Goal: Information Seeking & Learning: Learn about a topic

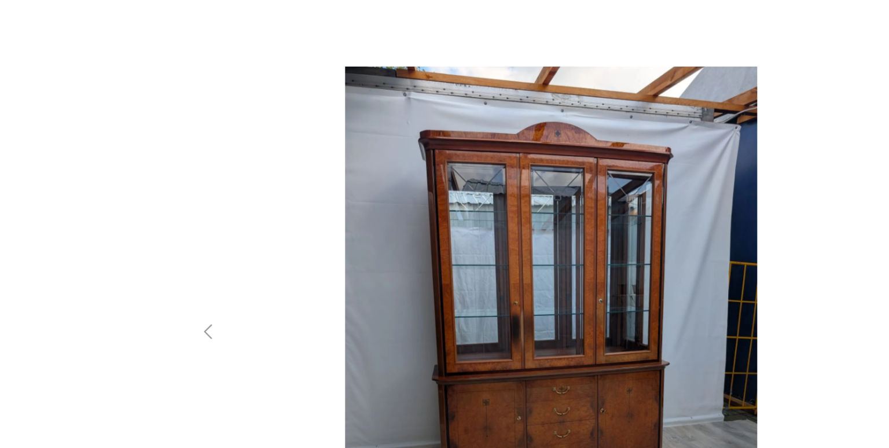
click at [478, 170] on img at bounding box center [444, 222] width 412 height 358
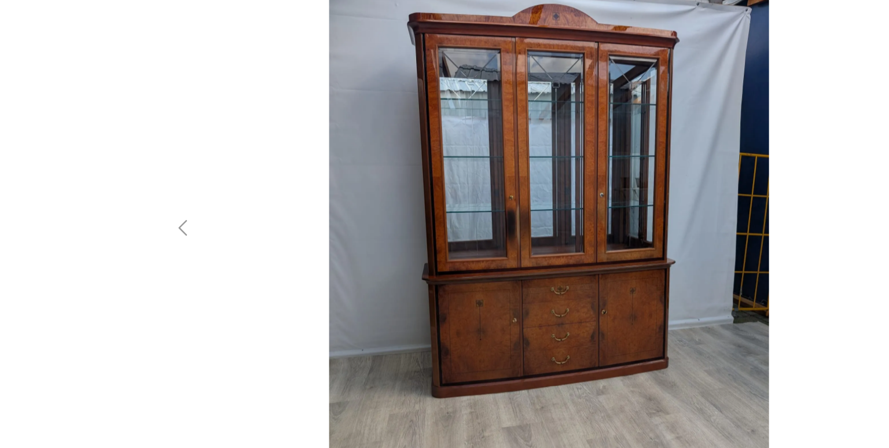
click at [334, 227] on img at bounding box center [444, 222] width 412 height 358
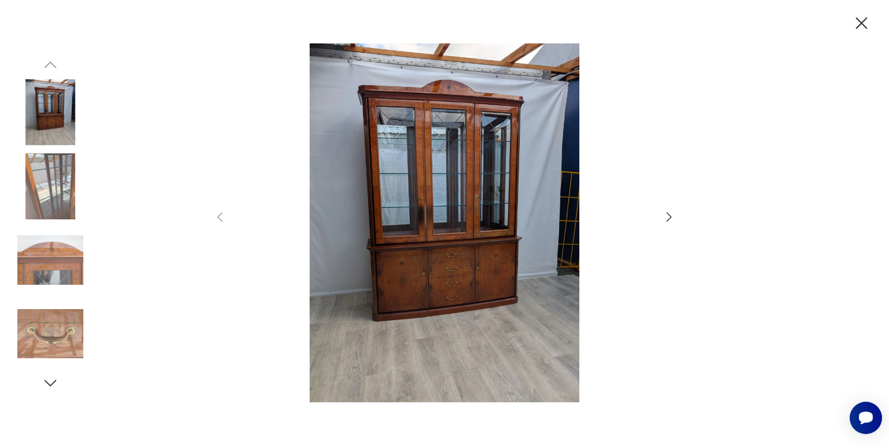
click at [42, 338] on img at bounding box center [50, 334] width 66 height 66
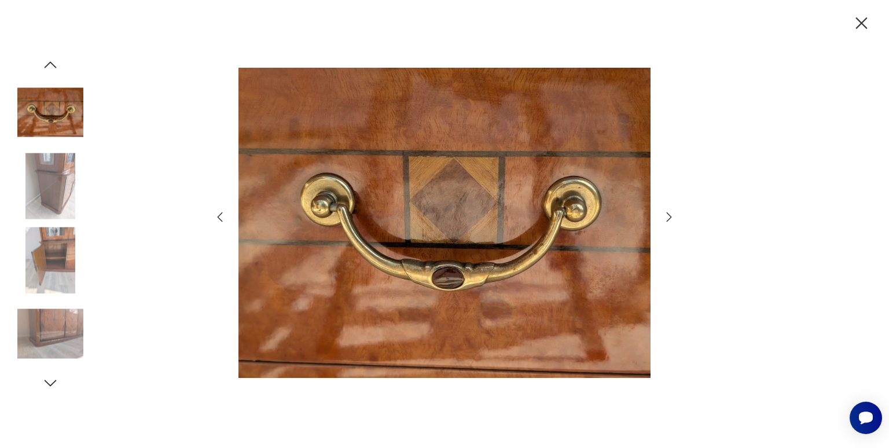
click at [50, 253] on img at bounding box center [50, 260] width 66 height 66
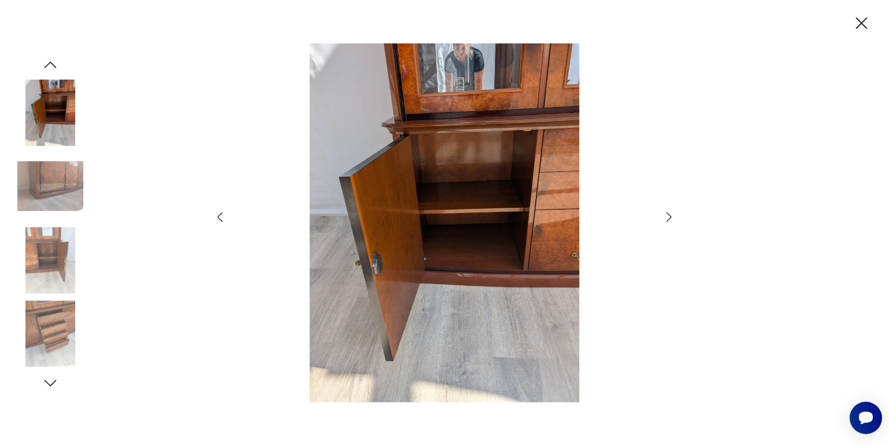
click at [49, 167] on img at bounding box center [50, 186] width 66 height 66
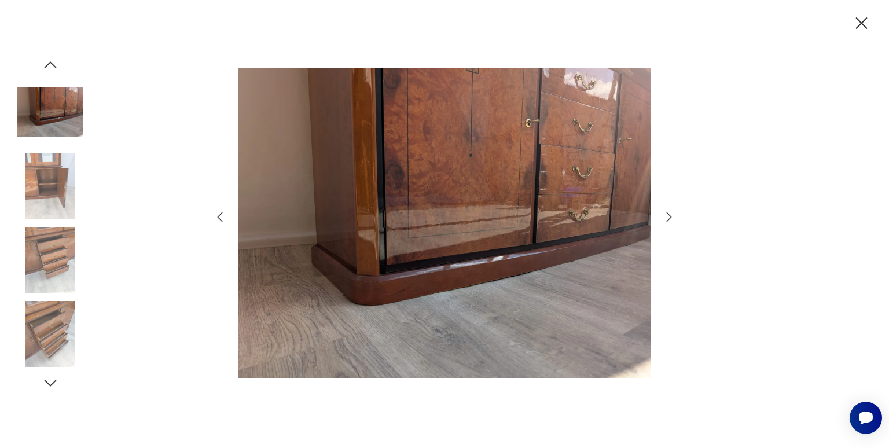
click at [857, 16] on icon "button" at bounding box center [861, 23] width 20 height 20
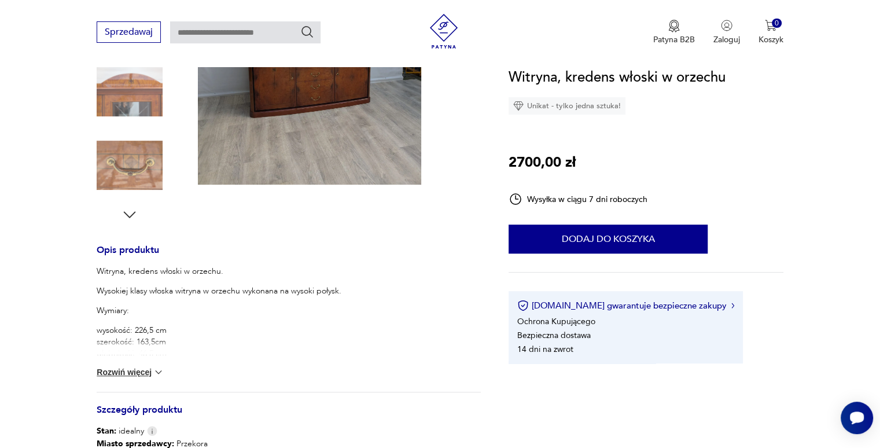
scroll to position [305, 0]
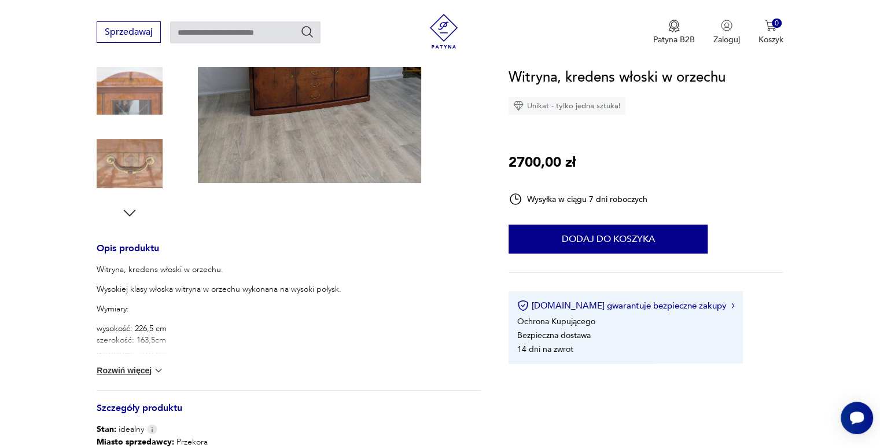
click at [146, 369] on button "Rozwiń więcej" at bounding box center [130, 370] width 67 height 12
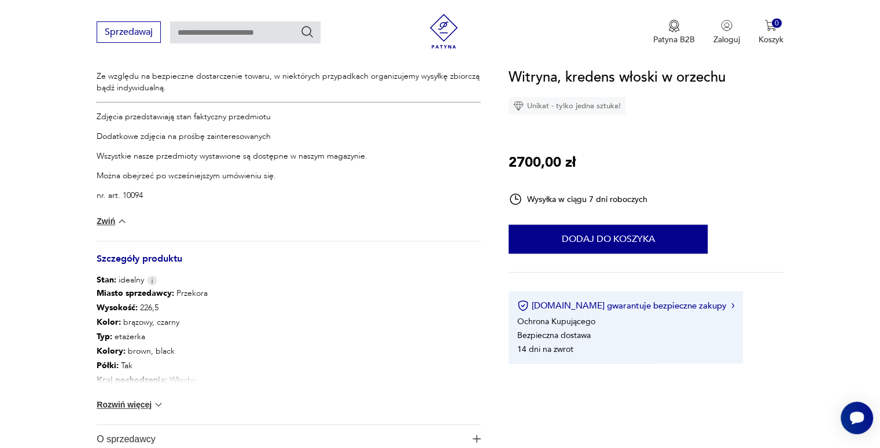
scroll to position [624, 0]
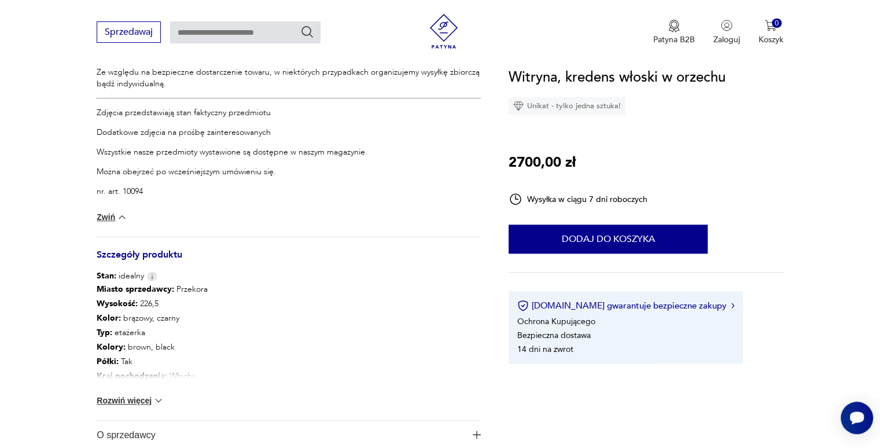
click at [123, 397] on button "Rozwiń więcej" at bounding box center [130, 401] width 67 height 12
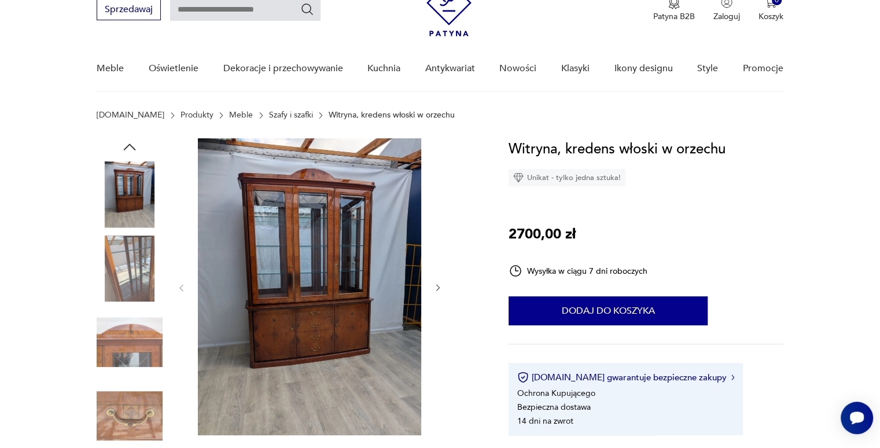
scroll to position [65, 0]
